Goal: Task Accomplishment & Management: Use online tool/utility

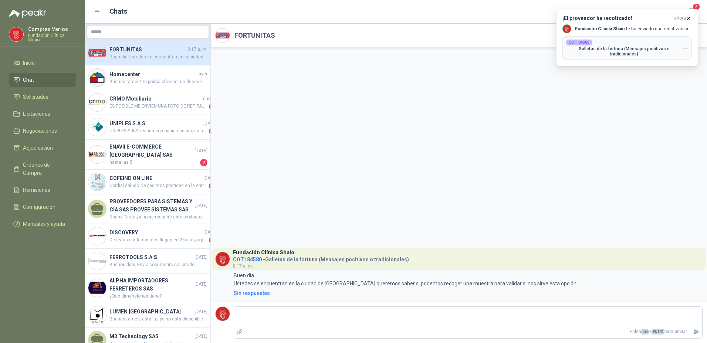
click at [150, 57] on span "Buen dia Ustedes se encuentran en la ciudad de [GEOGRAPHIC_DATA] queremos saber…" at bounding box center [158, 57] width 98 height 7
click at [367, 208] on div "Fundación Clínica Shaio COT184580 - Galletas de la fortuna (Mensajes positivos …" at bounding box center [459, 175] width 496 height 254
click at [626, 47] on p "Galletas de la fortuna (Mensajes positivos o tradicionales)" at bounding box center [624, 51] width 117 height 10
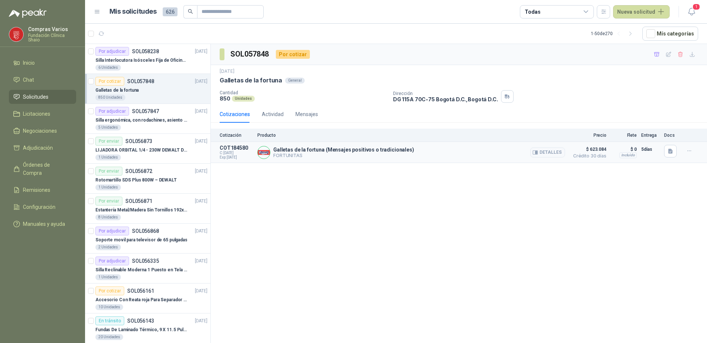
click at [294, 151] on p "Galletas de la fortuna (Mensajes positivos o tradicionales)" at bounding box center [343, 150] width 141 height 6
click at [474, 209] on div "SOL057848 Por cotizar [DATE] Galletas de la fortuna General Cantidad 850 Unidad…" at bounding box center [459, 195] width 496 height 302
click at [553, 155] on button "Detalles" at bounding box center [547, 153] width 35 height 10
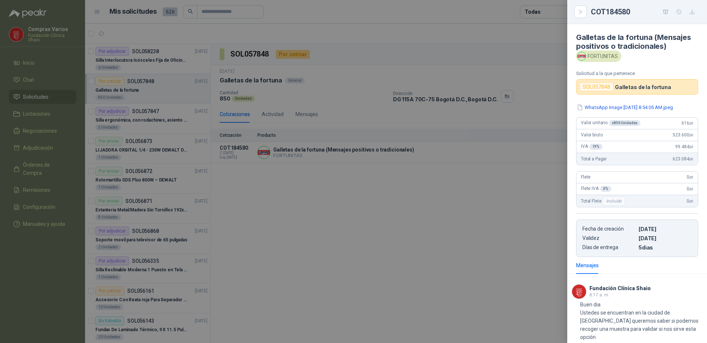
click at [395, 219] on div at bounding box center [353, 171] width 707 height 343
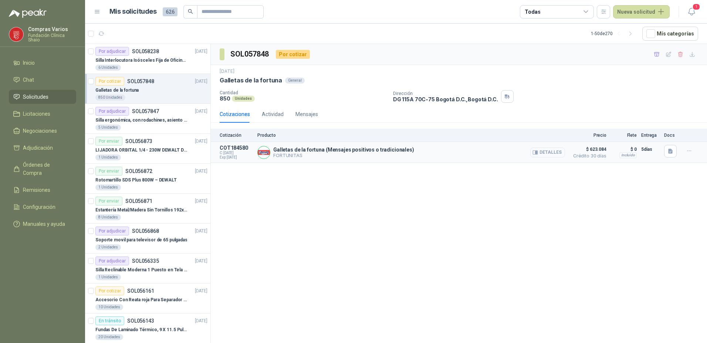
click at [548, 152] on button "Detalles" at bounding box center [547, 153] width 35 height 10
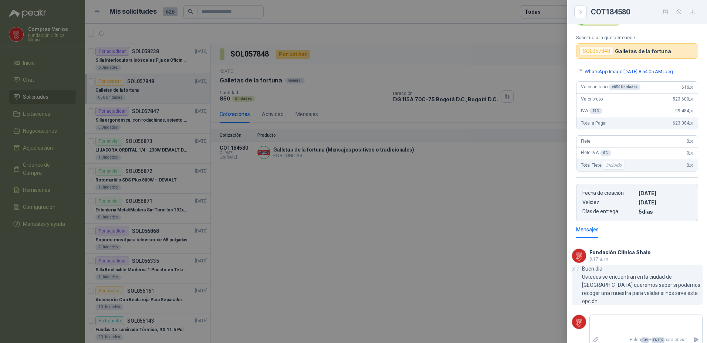
scroll to position [0, 0]
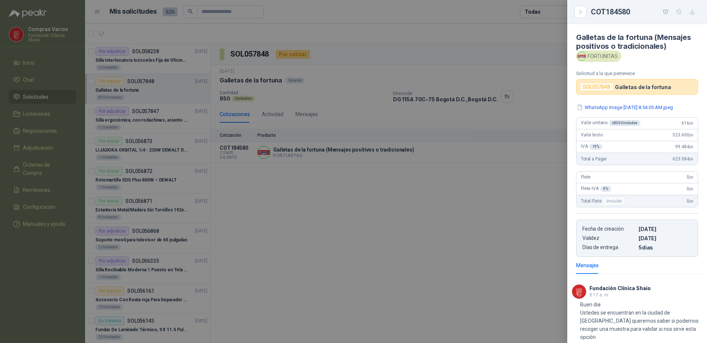
click at [597, 105] on button "WhatsApp Image [DATE] 8.54.05 AM.jpeg" at bounding box center [625, 108] width 98 height 8
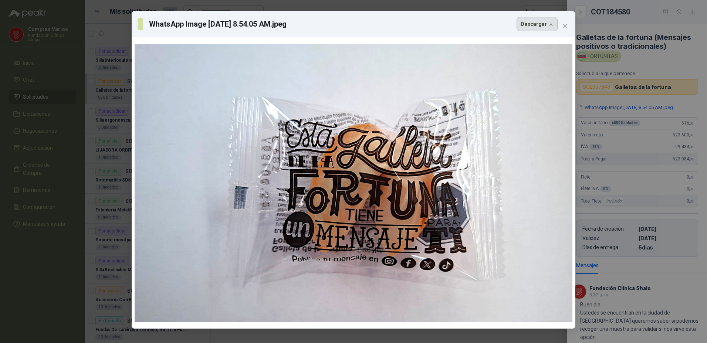
click at [542, 23] on button "Descargar" at bounding box center [537, 24] width 41 height 14
click at [566, 21] on button "Close" at bounding box center [565, 26] width 12 height 12
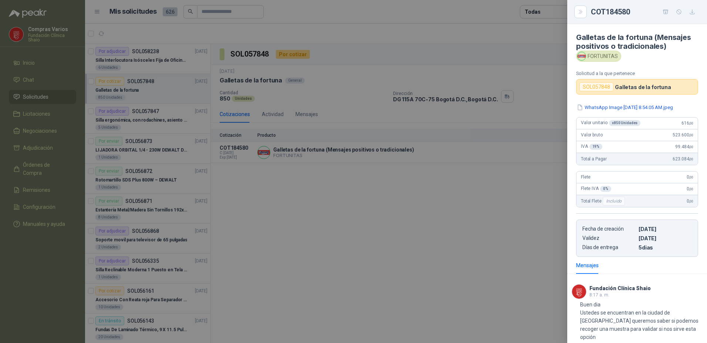
click at [308, 294] on div at bounding box center [353, 171] width 707 height 343
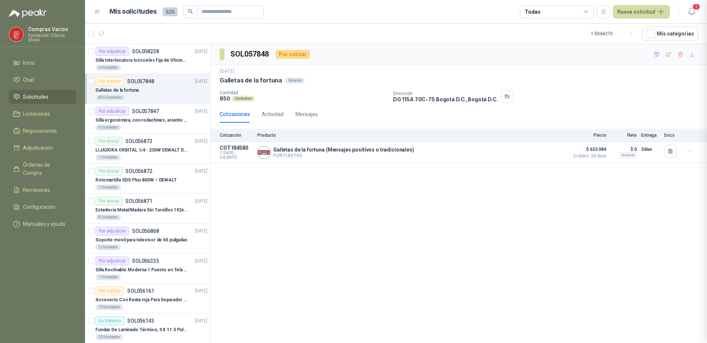
scroll to position [36, 0]
